Goal: Information Seeking & Learning: Check status

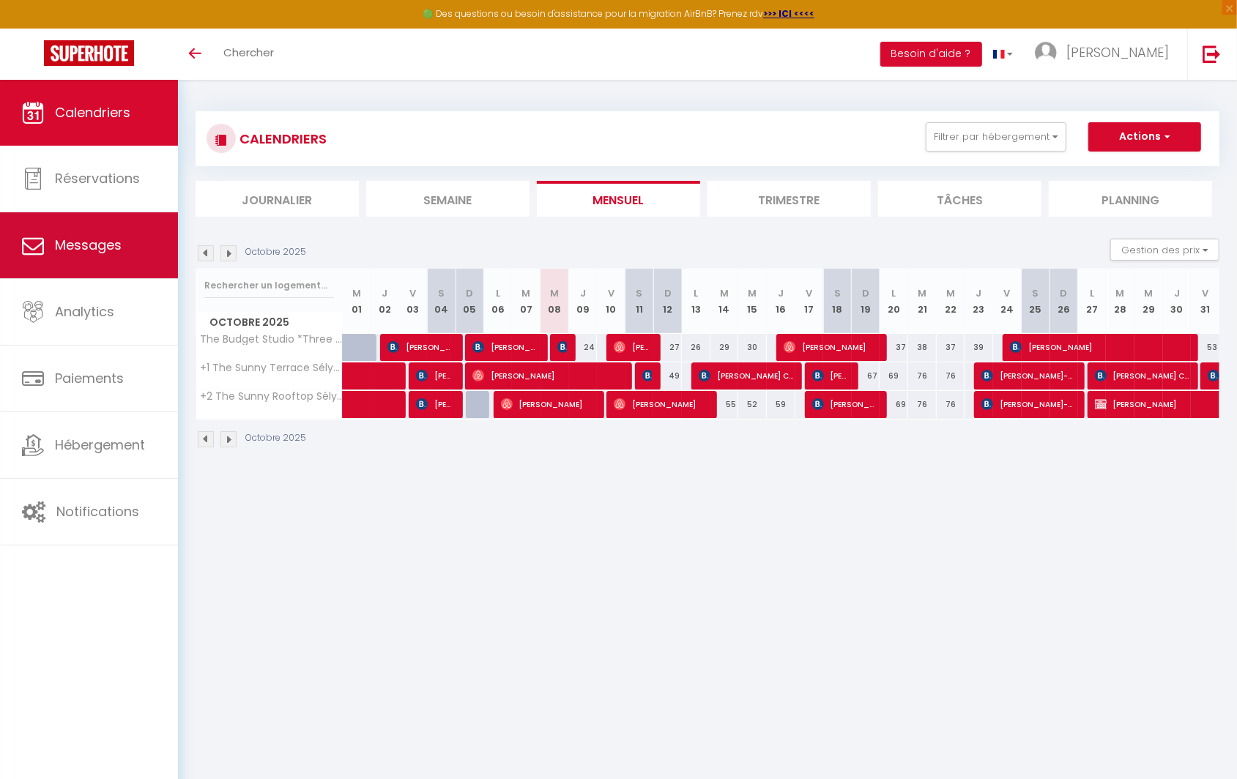
click at [70, 275] on link "Messages" at bounding box center [89, 245] width 178 height 66
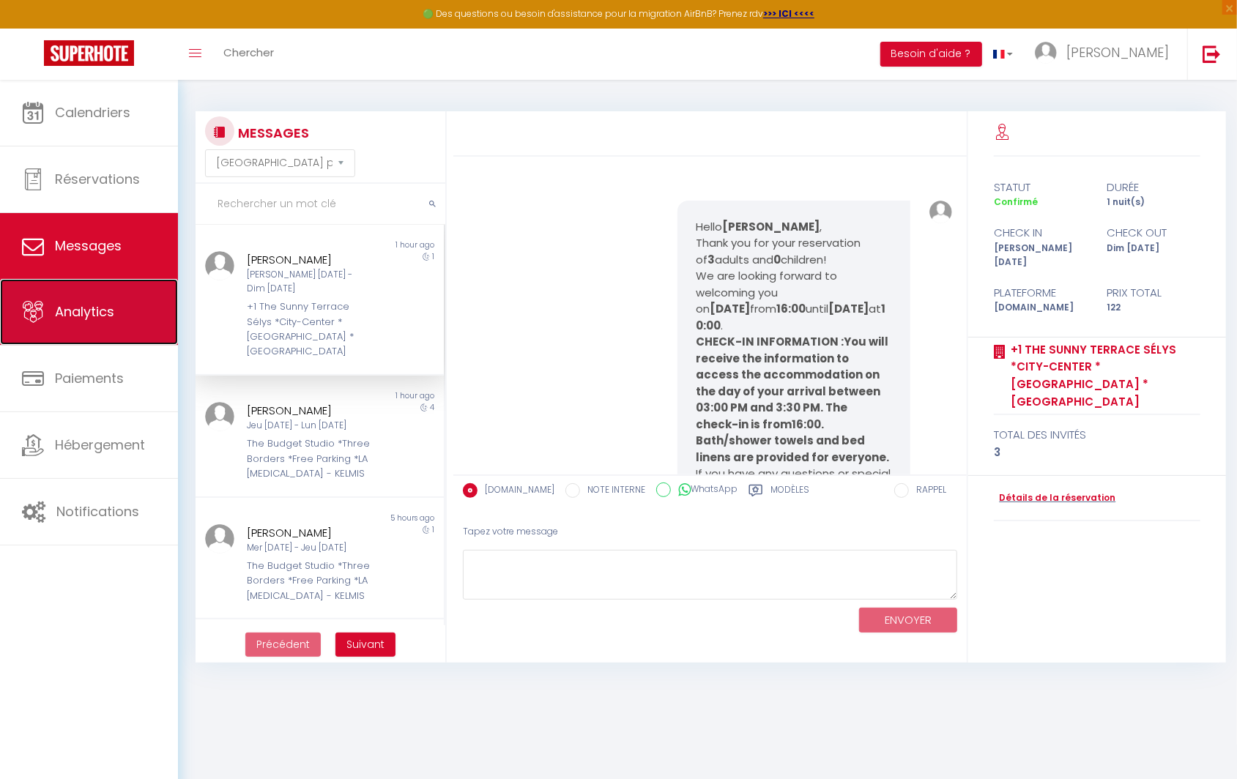
click at [105, 288] on link "Analytics" at bounding box center [89, 312] width 178 height 66
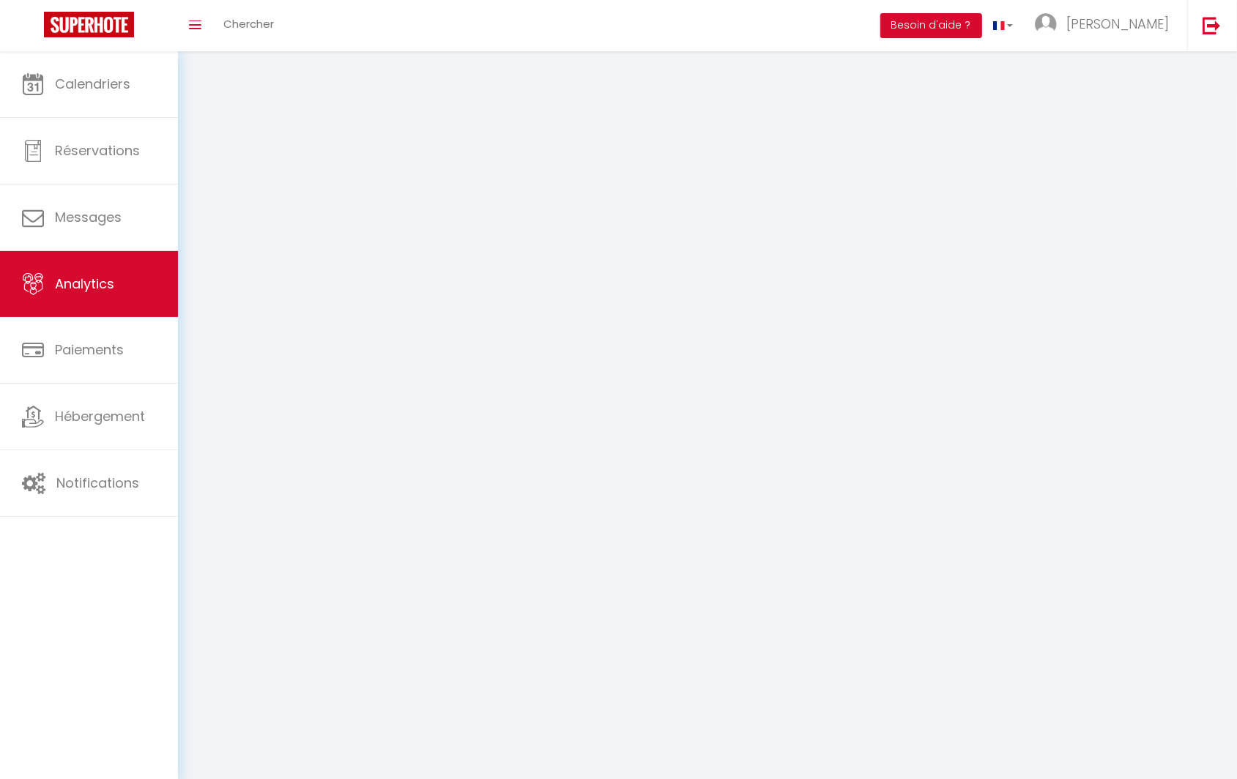
select select "2025"
select select "10"
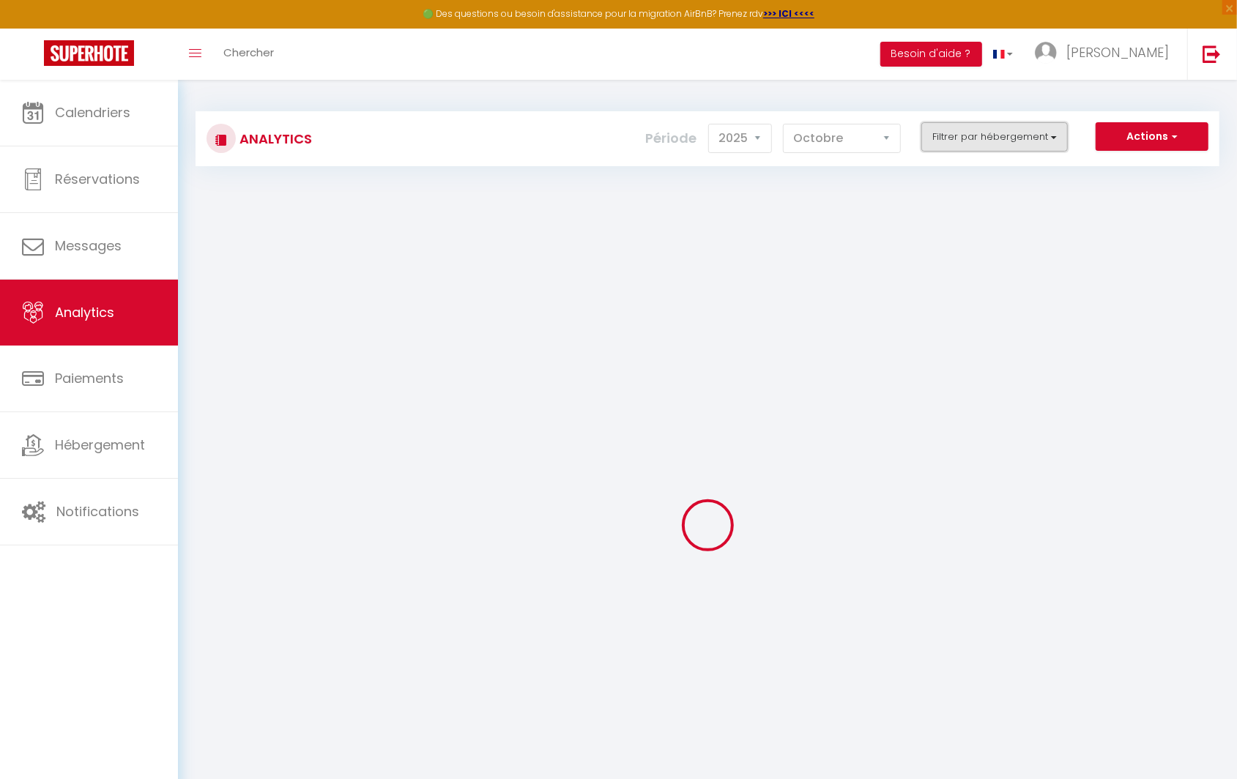
click at [1010, 137] on button "Filtrer par hébergement" at bounding box center [994, 136] width 146 height 29
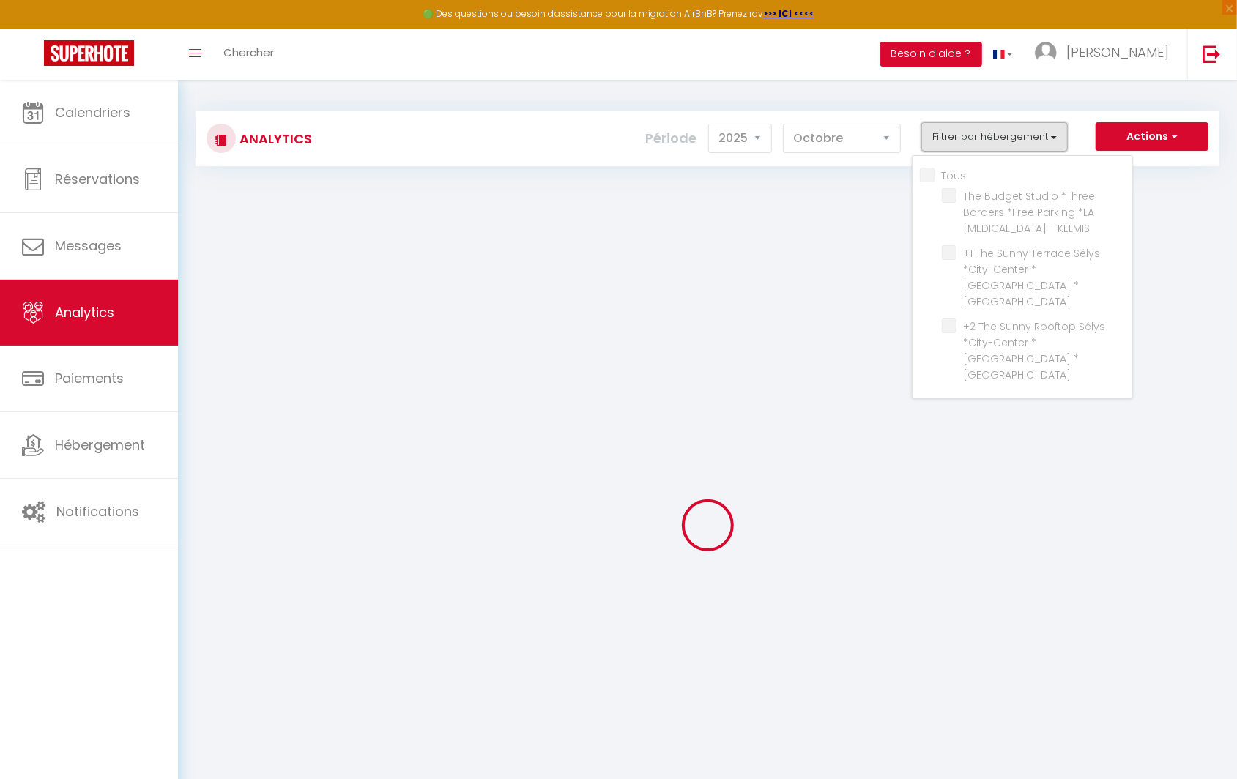
checkbox input "false"
checkbox KELMIS "false"
checkbox \*SAINT-SEVERIN "false"
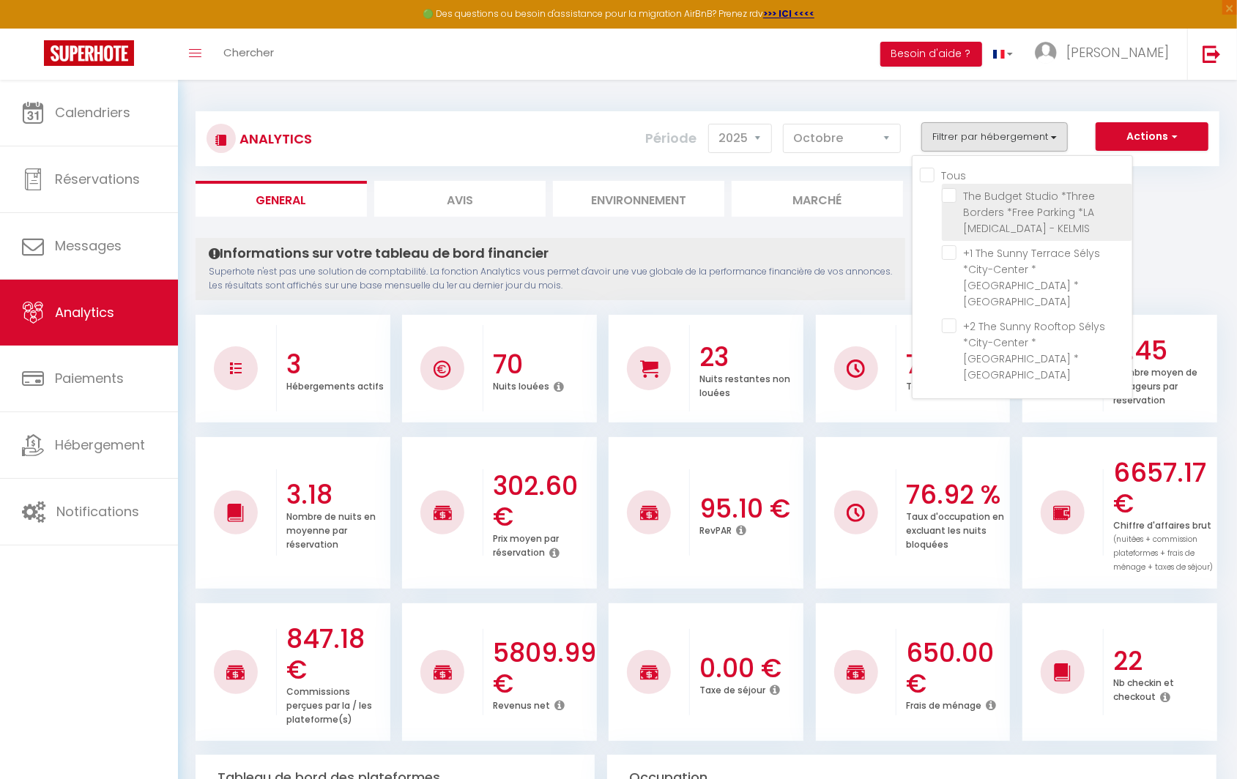
click at [971, 198] on KELMIS "checkbox" at bounding box center [1037, 195] width 190 height 15
checkbox KELMIS "true"
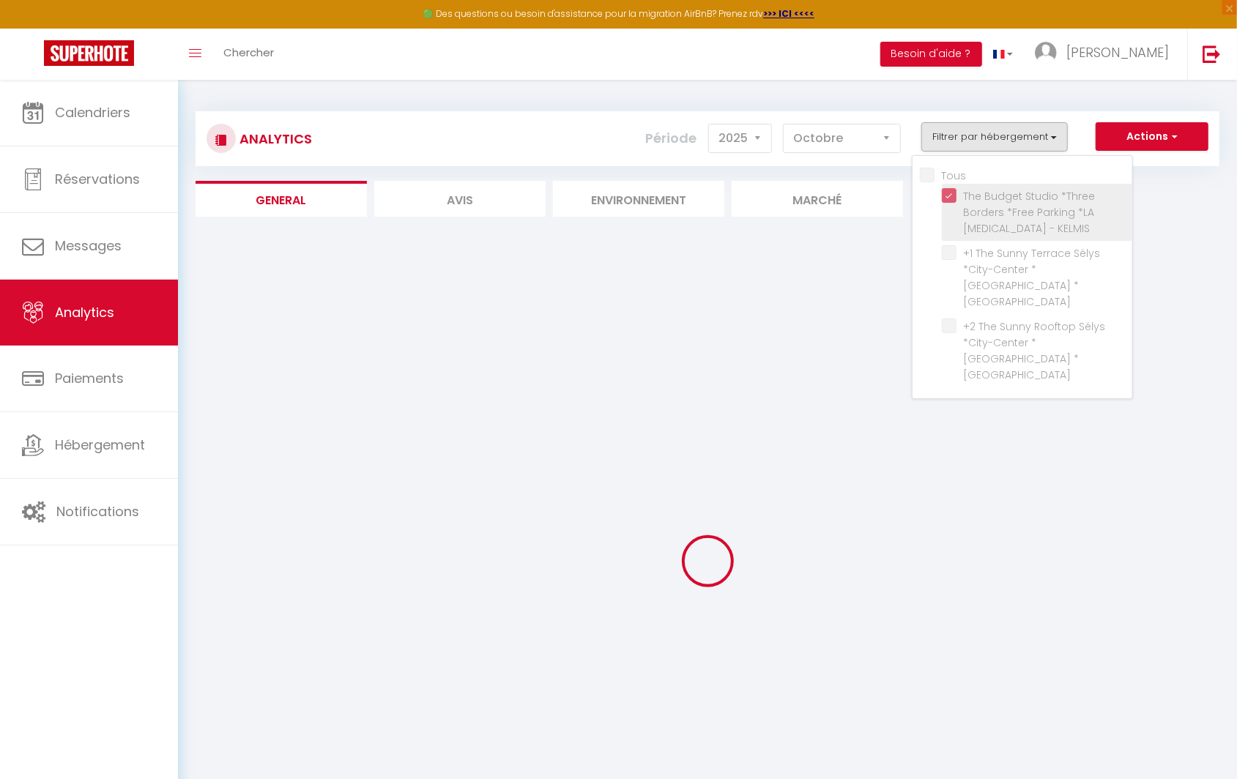
checkbox \*SAINT-SEVERIN "false"
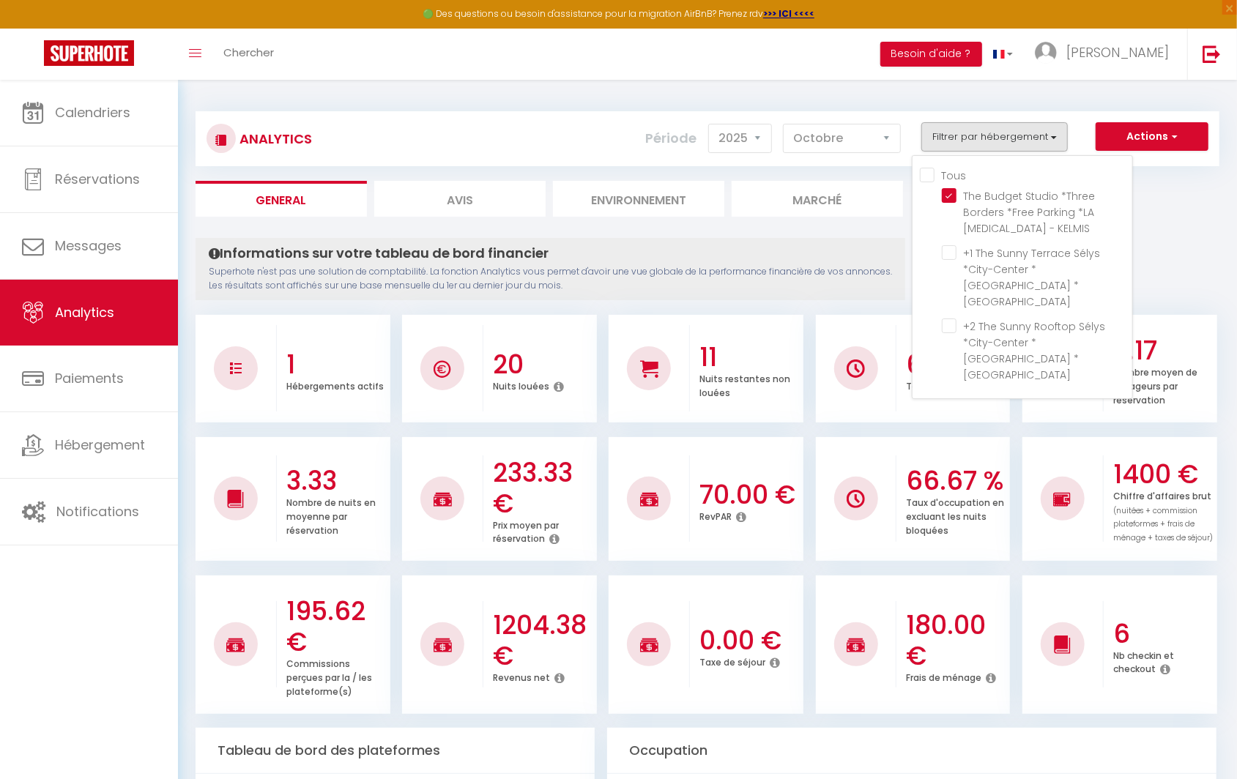
click at [63, 659] on div "Calendriers Réservations Messages Analytics Paiements Hébergement Notifications" at bounding box center [89, 445] width 178 height 731
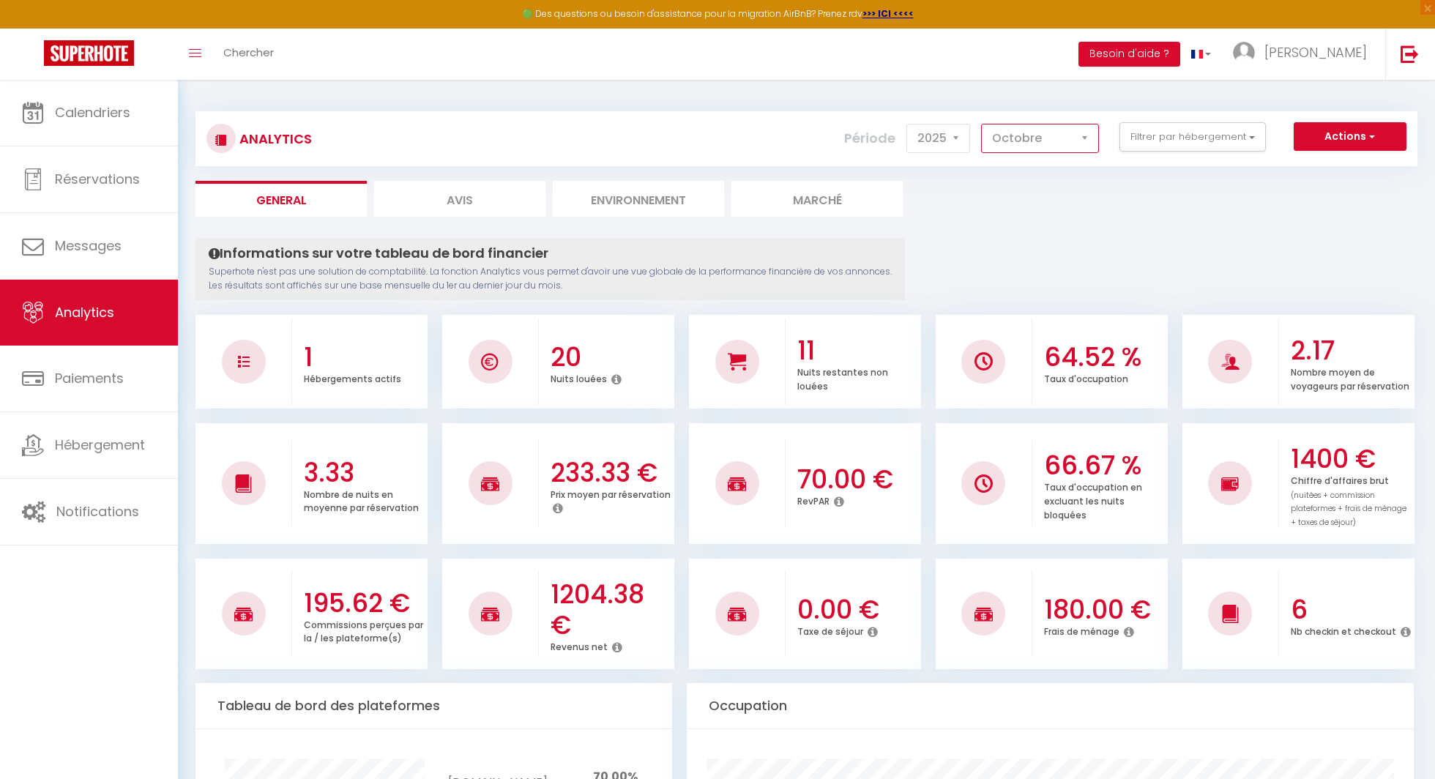
click at [1062, 140] on select "[PERSON_NAME] Mars [PERSON_NAME] Juin Juillet Août Septembre Octobre Novembre D…" at bounding box center [1040, 138] width 118 height 29
click at [983, 124] on select "[PERSON_NAME] Mars [PERSON_NAME] Juin Juillet Août Septembre Octobre Novembre D…" at bounding box center [1040, 138] width 118 height 29
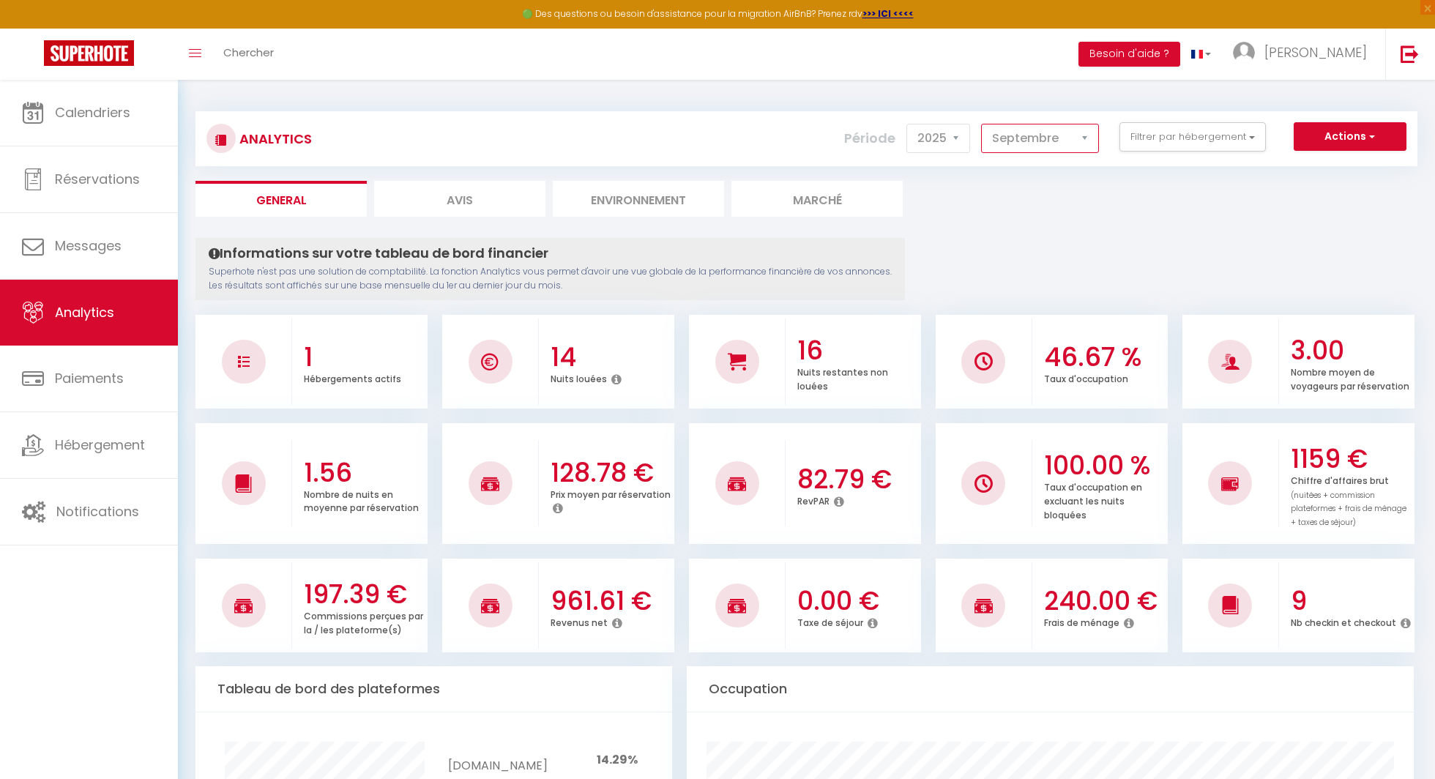
click at [1045, 141] on select "[PERSON_NAME] Mars [PERSON_NAME] Juin Juillet Août Septembre Octobre Novembre D…" at bounding box center [1040, 138] width 118 height 29
click at [983, 124] on select "[PERSON_NAME] Mars [PERSON_NAME] Juin Juillet Août Septembre Octobre Novembre D…" at bounding box center [1040, 138] width 118 height 29
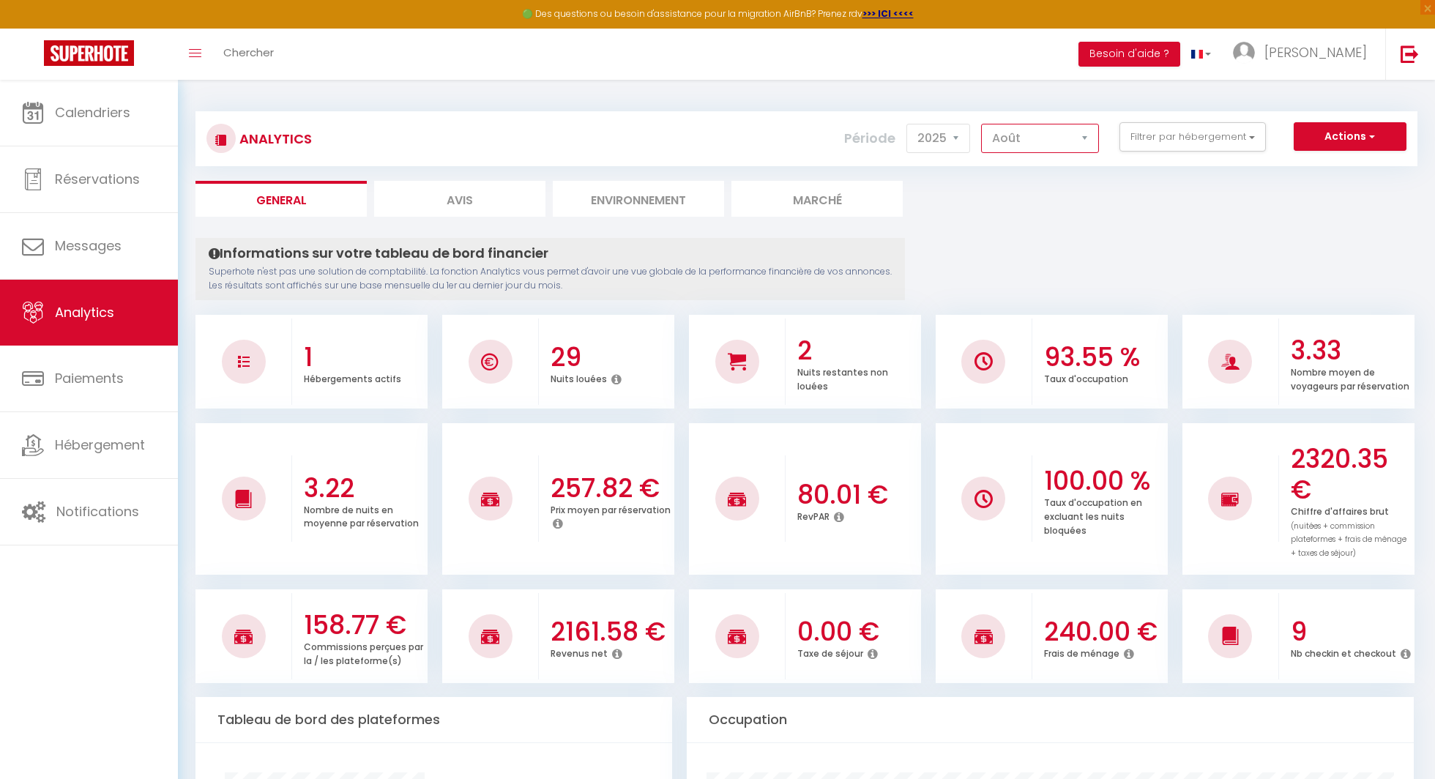
click at [1038, 139] on select "[PERSON_NAME] Mars [PERSON_NAME] Juin Juillet Août Septembre Octobre Novembre D…" at bounding box center [1040, 138] width 118 height 29
click at [983, 124] on select "[PERSON_NAME] Mars [PERSON_NAME] Juin Juillet Août Septembre Octobre Novembre D…" at bounding box center [1040, 138] width 118 height 29
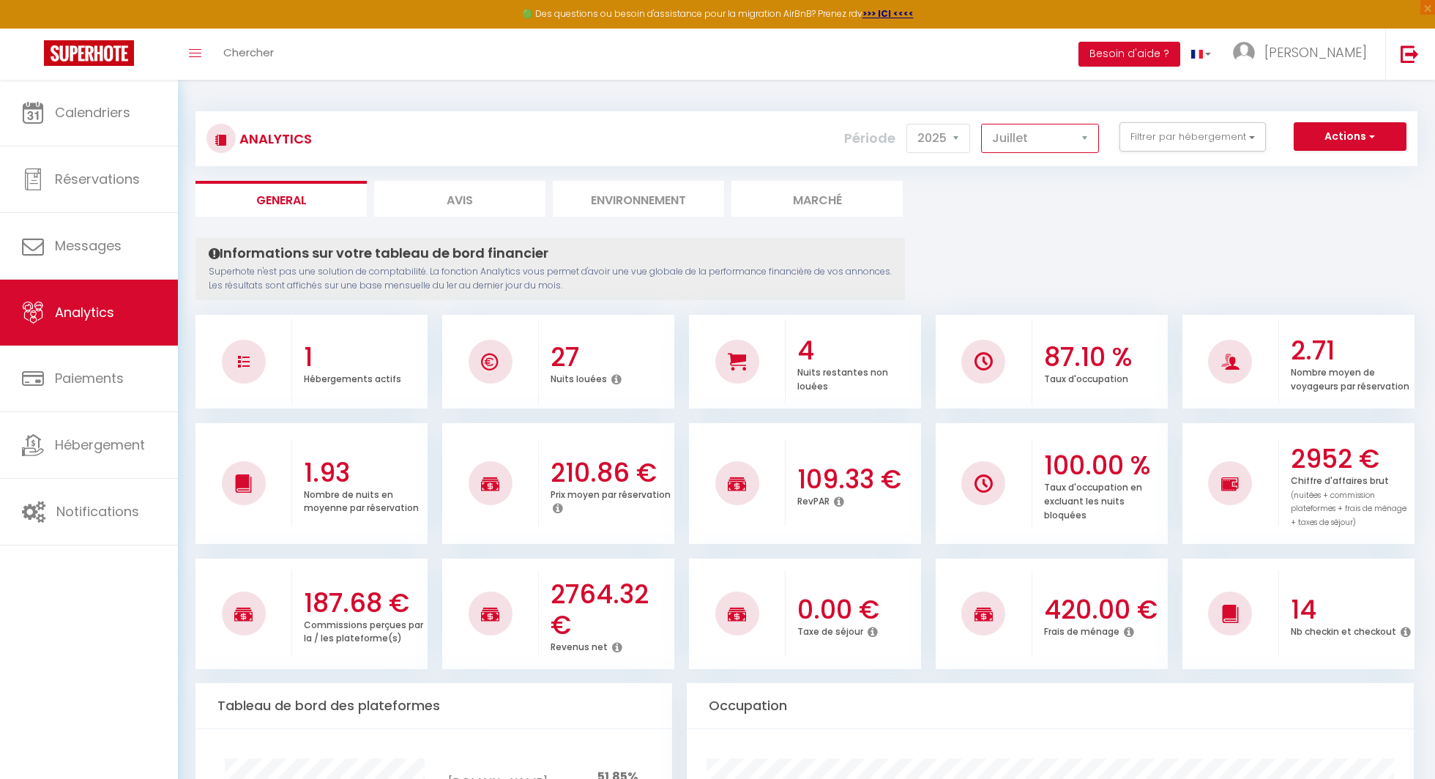
click at [1059, 146] on select "[PERSON_NAME] Mars [PERSON_NAME] Juin Juillet Août Septembre Octobre Novembre D…" at bounding box center [1040, 138] width 118 height 29
click at [983, 124] on select "[PERSON_NAME] Mars [PERSON_NAME] Juin Juillet Août Septembre Octobre Novembre D…" at bounding box center [1040, 138] width 118 height 29
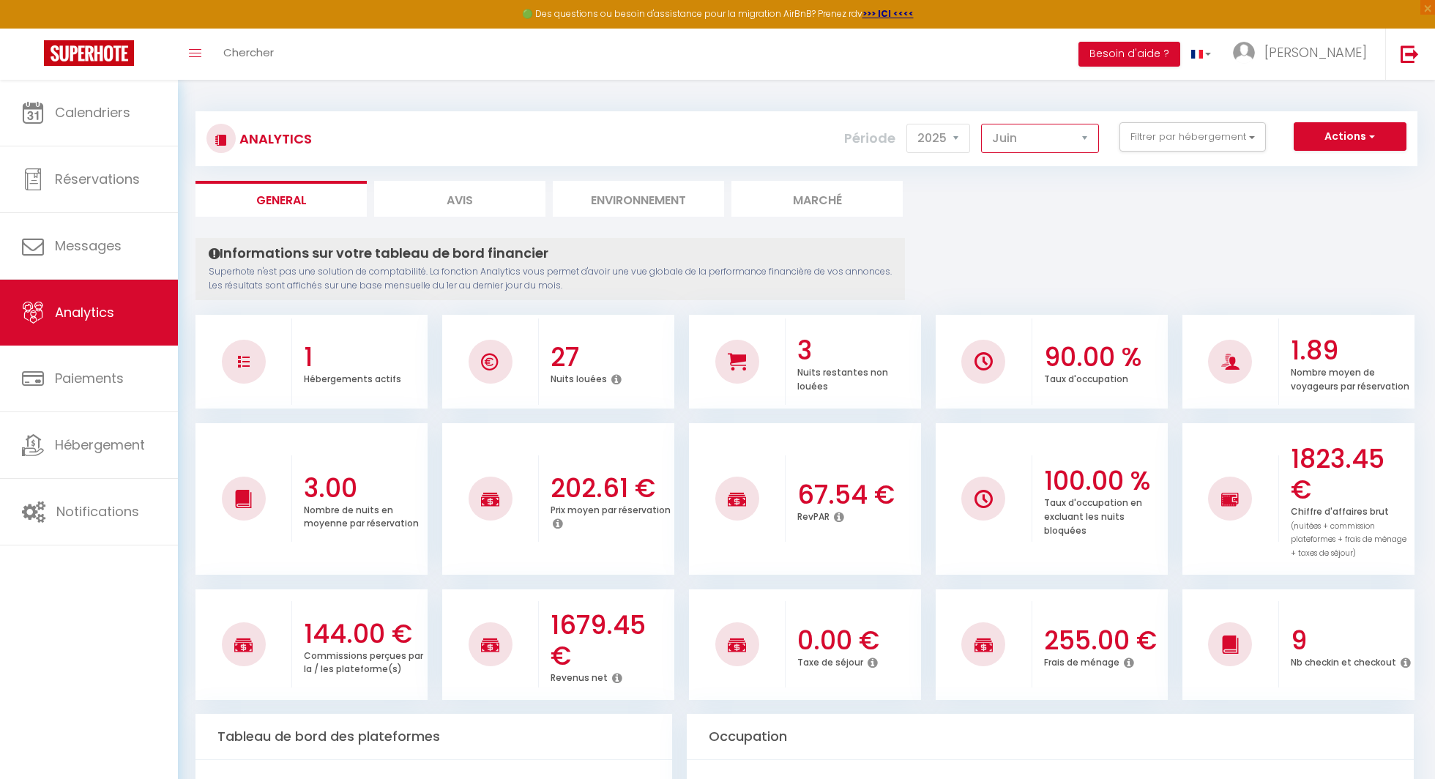
click at [1043, 141] on select "[PERSON_NAME] Mars [PERSON_NAME] Juin Juillet Août Septembre Octobre Novembre D…" at bounding box center [1040, 138] width 118 height 29
click at [983, 124] on select "[PERSON_NAME] Mars [PERSON_NAME] Juin Juillet Août Septembre Octobre Novembre D…" at bounding box center [1040, 138] width 118 height 29
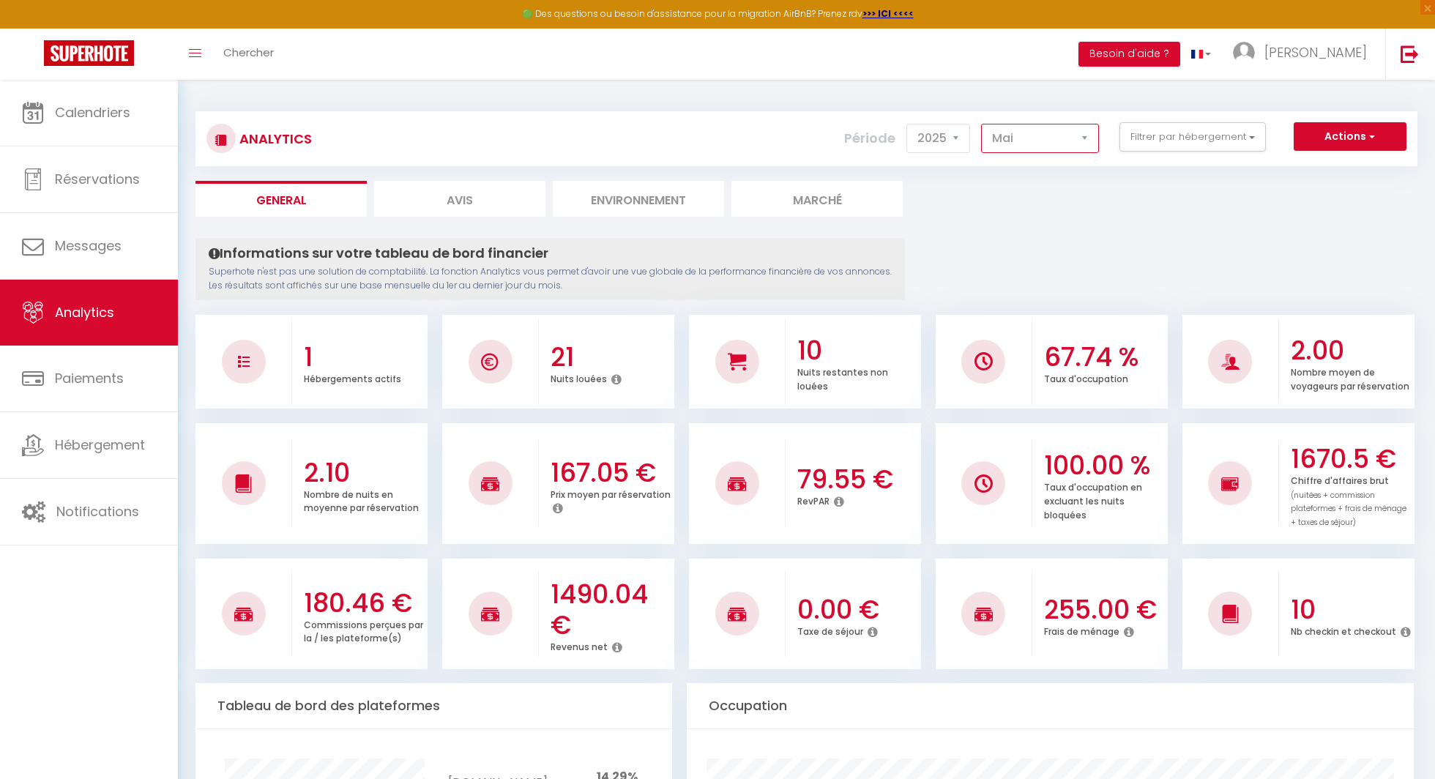
click at [1029, 134] on select "[PERSON_NAME] Mars [PERSON_NAME] Juin Juillet Août Septembre Octobre Novembre D…" at bounding box center [1040, 138] width 118 height 29
click at [983, 124] on select "[PERSON_NAME] Mars [PERSON_NAME] Juin Juillet Août Septembre Octobre Novembre D…" at bounding box center [1040, 138] width 118 height 29
click at [1038, 130] on select "[PERSON_NAME] Mars [PERSON_NAME] Juin Juillet Août Septembre Octobre Novembre D…" at bounding box center [1040, 138] width 118 height 29
click at [983, 124] on select "[PERSON_NAME] Mars [PERSON_NAME] Juin Juillet Août Septembre Octobre Novembre D…" at bounding box center [1040, 138] width 118 height 29
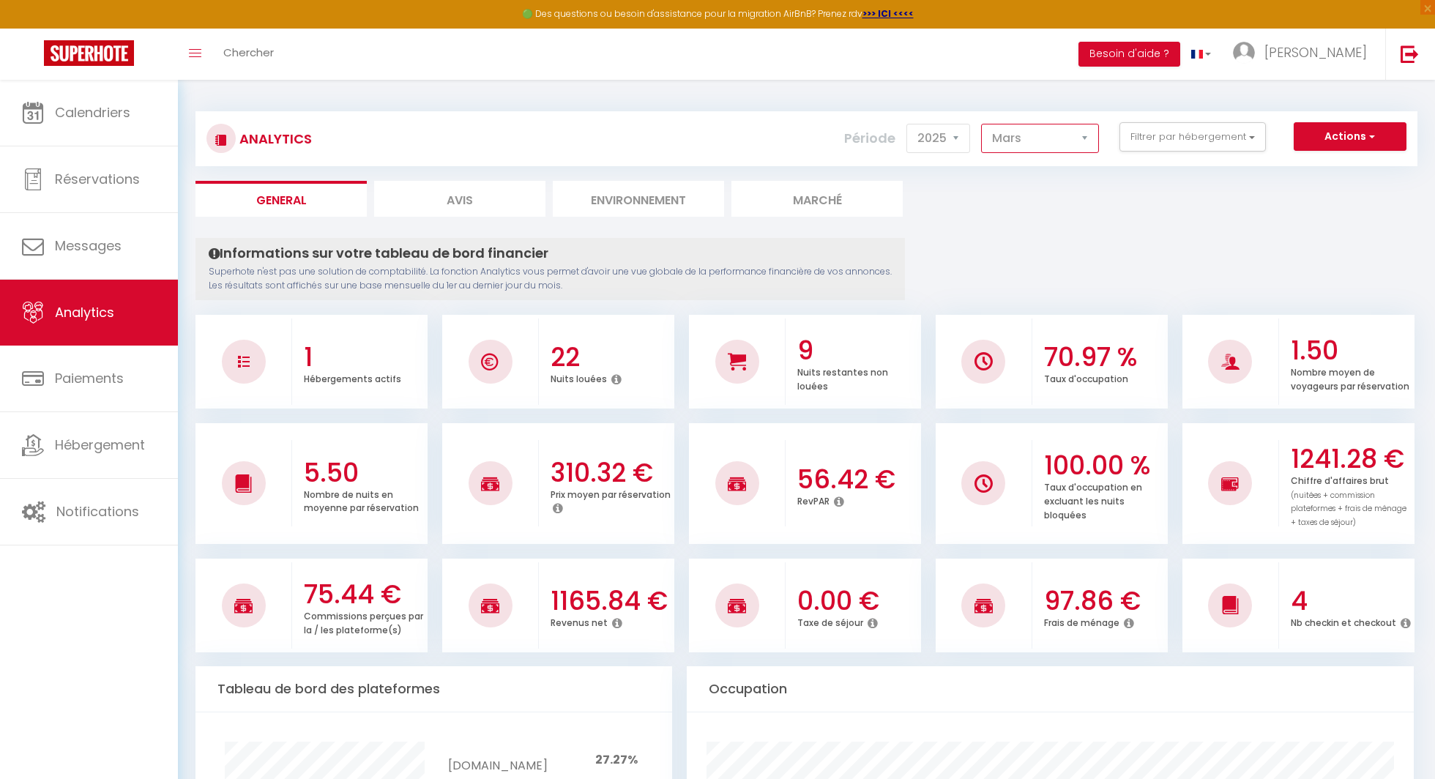
click at [1033, 139] on select "[PERSON_NAME] Mars [PERSON_NAME] Juin Juillet Août Septembre Octobre Novembre D…" at bounding box center [1040, 138] width 118 height 29
click at [983, 124] on select "[PERSON_NAME] Mars [PERSON_NAME] Juin Juillet Août Septembre Octobre Novembre D…" at bounding box center [1040, 138] width 118 height 29
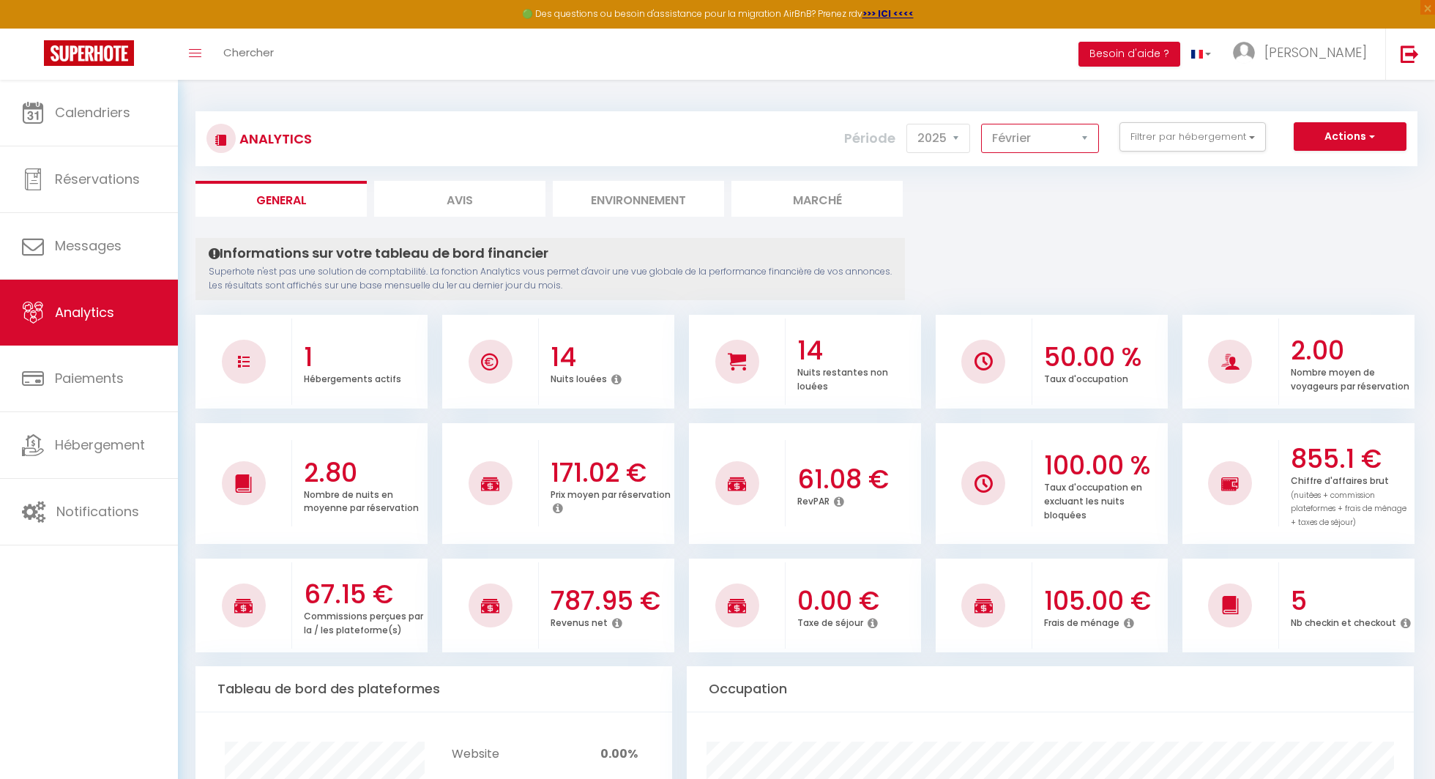
click at [1030, 135] on select "[PERSON_NAME] Mars [PERSON_NAME] Juin Juillet Août Septembre Octobre Novembre D…" at bounding box center [1040, 138] width 118 height 29
select select "1"
click at [983, 124] on select "[PERSON_NAME] Mars [PERSON_NAME] Juin Juillet Août Septembre Octobre Novembre D…" at bounding box center [1040, 138] width 118 height 29
